Goal: Task Accomplishment & Management: Manage account settings

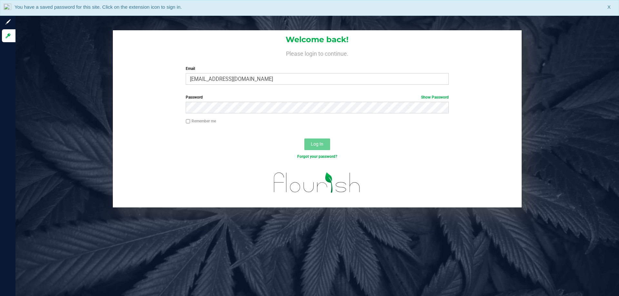
type input "[EMAIL_ADDRESS][DOMAIN_NAME]"
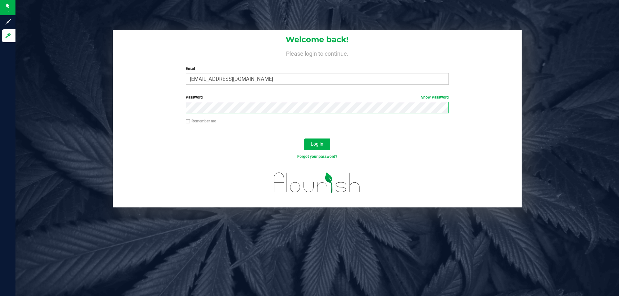
click at [304, 139] on button "Log In" at bounding box center [317, 145] width 26 height 12
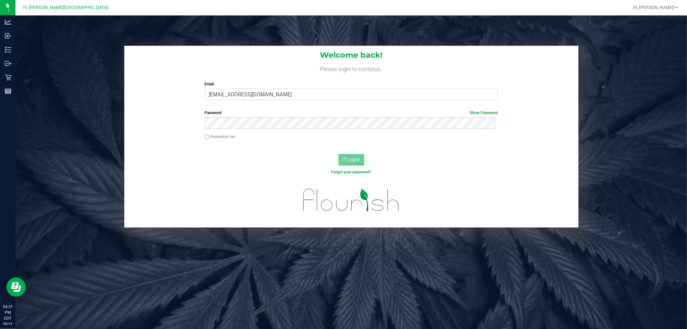
drag, startPoint x: 618, startPoint y: 0, endPoint x: 59, endPoint y: 78, distance: 564.5
click at [77, 90] on div "Welcome back! Please login to continue. Email jdodd@liveparallel.com Required P…" at bounding box center [352, 137] width 682 height 182
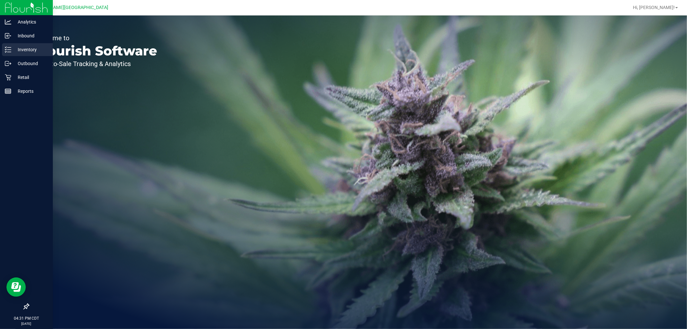
click at [6, 48] on icon at bounding box center [8, 49] width 6 height 6
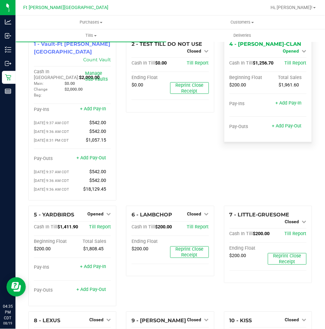
click at [284, 50] on span "Opened" at bounding box center [291, 50] width 16 height 5
click at [285, 58] on link "Close Till" at bounding box center [291, 56] width 17 height 5
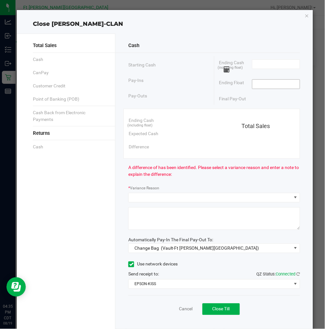
click at [272, 83] on input at bounding box center [275, 84] width 47 height 9
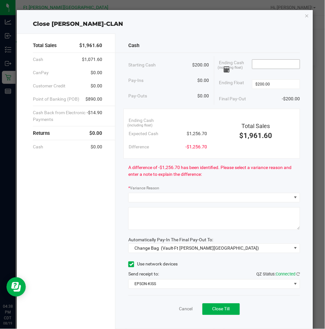
type input "$200.00"
click at [255, 65] on input at bounding box center [275, 64] width 47 height 9
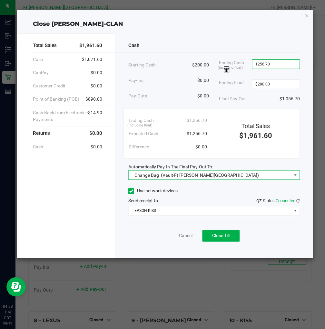
type input "$1,256.70"
click at [201, 173] on span "(Vault-Ft Walton Beach)" at bounding box center [210, 174] width 98 height 5
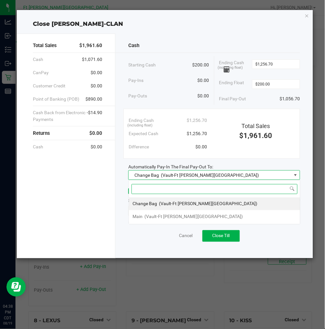
scroll to position [10, 171]
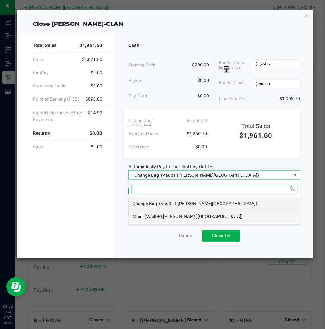
click at [152, 213] on div "Main (Vault-Ft Walton Beach)" at bounding box center [188, 217] width 110 height 12
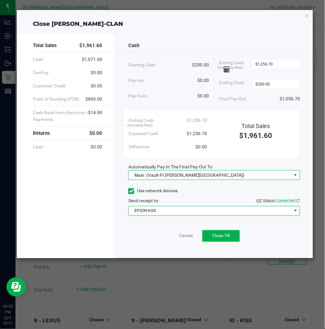
click at [198, 210] on span "EPSON-KISS" at bounding box center [210, 210] width 163 height 9
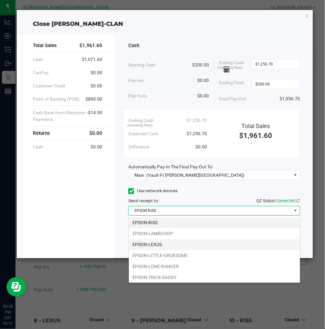
click at [160, 245] on li "EPSON-LEXUS" at bounding box center [214, 244] width 171 height 11
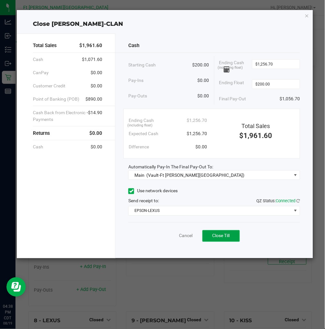
click at [227, 237] on span "Close Till" at bounding box center [220, 235] width 17 height 5
click at [174, 237] on link "Dismiss" at bounding box center [171, 235] width 15 height 7
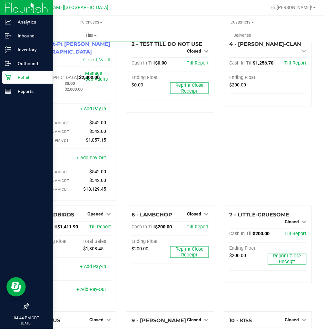
click at [3, 77] on div "Retail" at bounding box center [27, 77] width 51 height 13
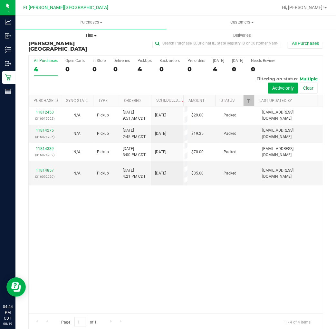
click at [83, 36] on span "Tills" at bounding box center [91, 36] width 151 height 6
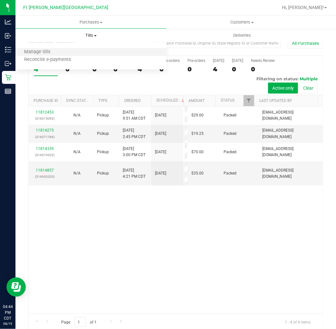
click at [60, 52] on li "Manage tills" at bounding box center [90, 52] width 151 height 8
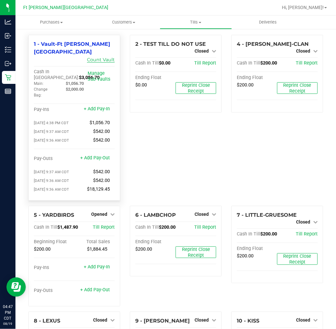
click at [105, 57] on link "Count Vault" at bounding box center [101, 60] width 28 height 6
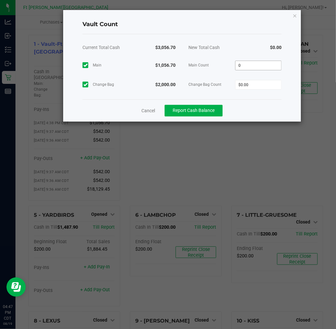
click at [273, 61] on input "0" at bounding box center [259, 65] width 46 height 9
type input "$1,056.70"
type input "$2,000.00"
click at [248, 53] on div "$3,056.70" at bounding box center [258, 47] width 47 height 16
click at [208, 109] on span "Report Cash Balance" at bounding box center [194, 110] width 42 height 5
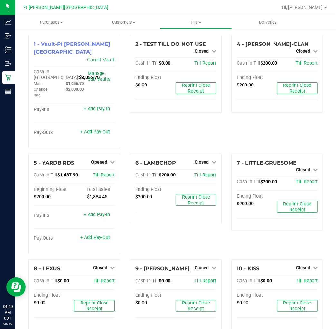
click at [142, 121] on div "2 - TEST TILL DO NOT USE Closed Open Till Cash In Till $0.00 Till Report Ending…" at bounding box center [176, 94] width 102 height 119
